Goal: Task Accomplishment & Management: Use online tool/utility

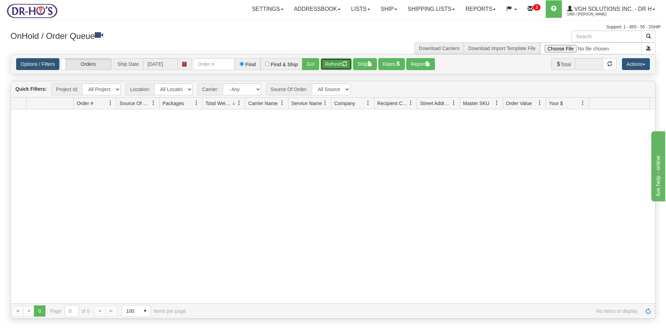
click at [334, 64] on button "Refresh" at bounding box center [336, 64] width 31 height 12
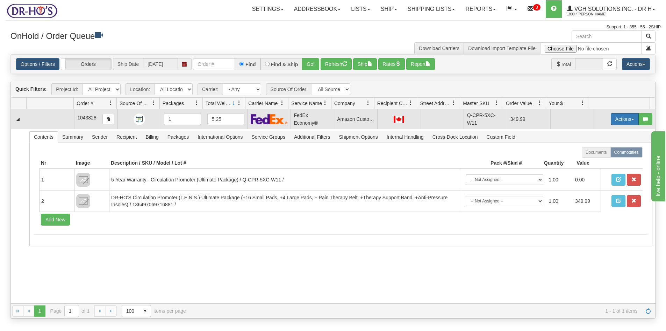
drag, startPoint x: 612, startPoint y: 118, endPoint x: 600, endPoint y: 127, distance: 14.9
click at [612, 118] on button "Actions" at bounding box center [625, 119] width 28 height 12
click at [595, 130] on span "Open" at bounding box center [598, 132] width 17 height 6
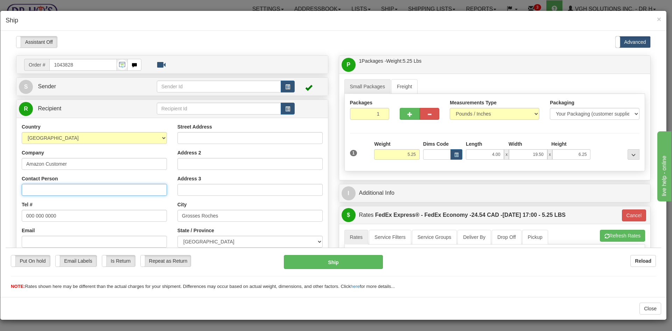
click at [35, 185] on input "Contact Person" at bounding box center [94, 189] width 145 height 12
paste input "[PERSON_NAME] , [PERSON_NAME]"
type input "[PERSON_NAME] , [PERSON_NAME]"
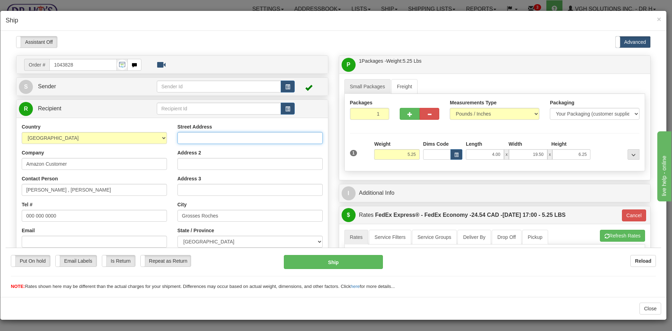
click at [193, 134] on input "Street Address" at bounding box center [249, 138] width 145 height 12
paste input "[STREET_ADDRESS][PERSON_NAME]"
type input "[STREET_ADDRESS][PERSON_NAME]"
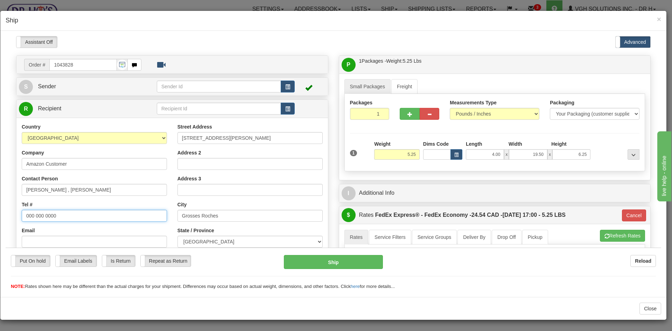
drag, startPoint x: 58, startPoint y: 214, endPoint x: -32, endPoint y: 217, distance: 89.6
click at [6, 217] on html "Please wait... Attention! Ok Add to Bidding... Preview Custom Documents Preview…" at bounding box center [333, 163] width 655 height 254
paste input "14388728877"
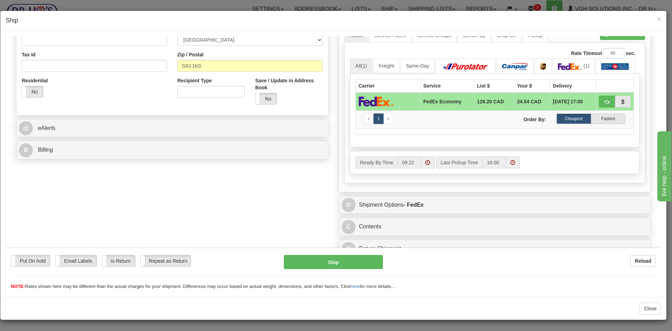
scroll to position [209, 0]
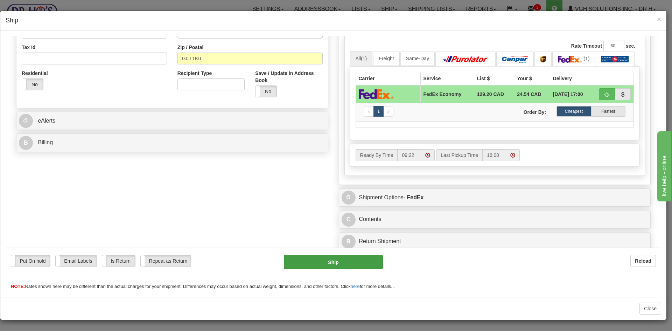
type input "14388728877"
click at [343, 261] on button "Ship" at bounding box center [333, 261] width 99 height 14
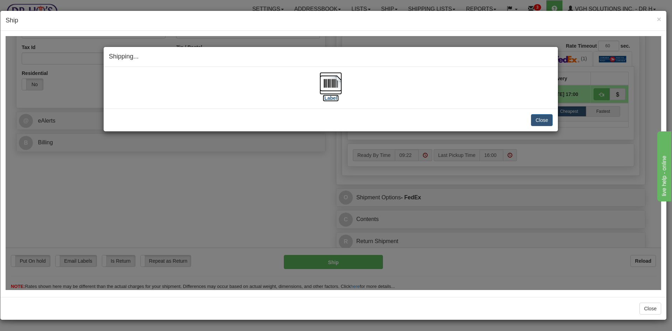
click at [330, 83] on img at bounding box center [330, 83] width 22 height 22
